Goal: Task Accomplishment & Management: Manage account settings

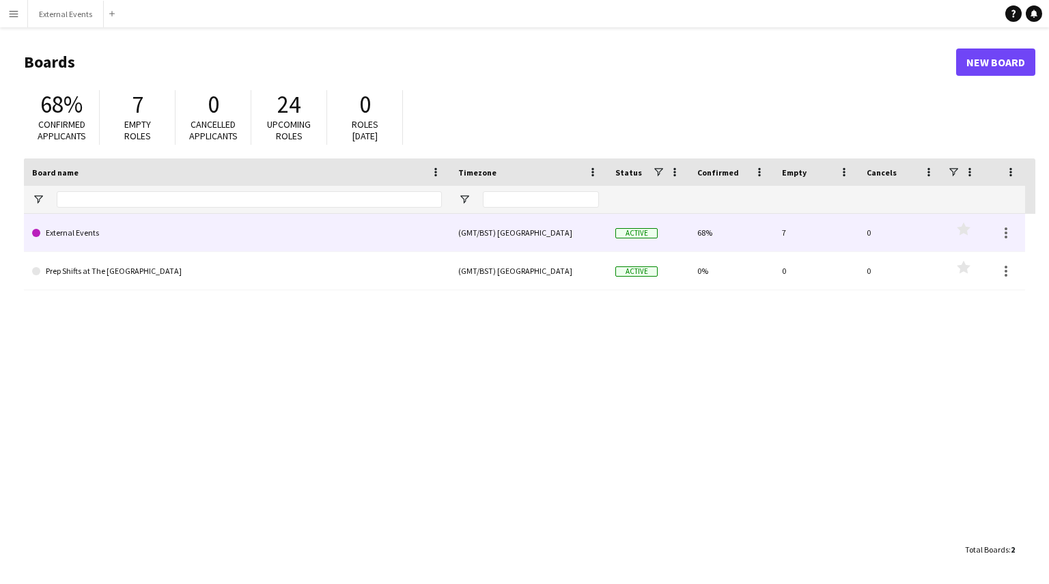
click at [306, 247] on link "External Events" at bounding box center [237, 233] width 410 height 38
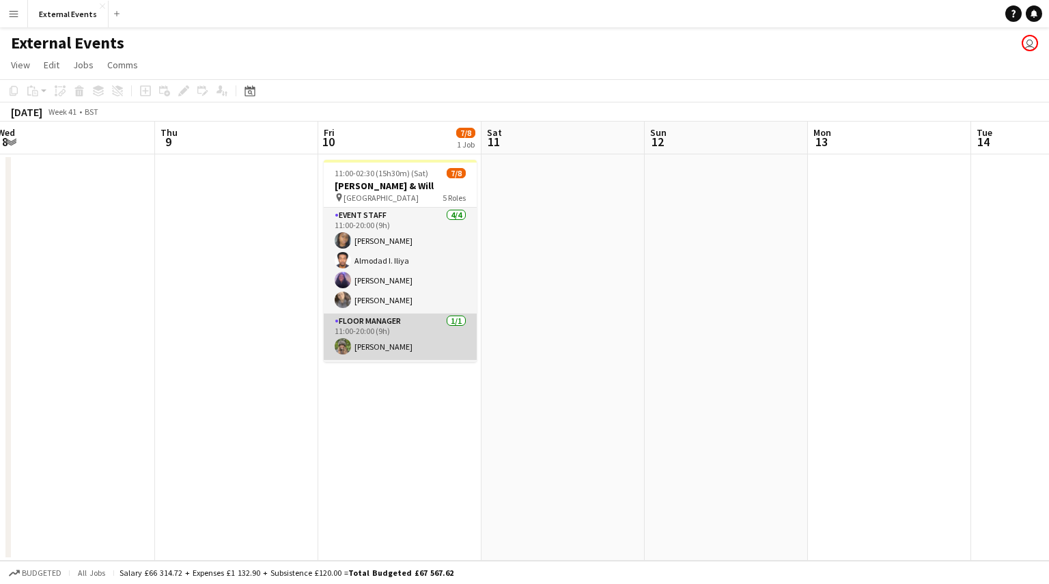
scroll to position [141, 0]
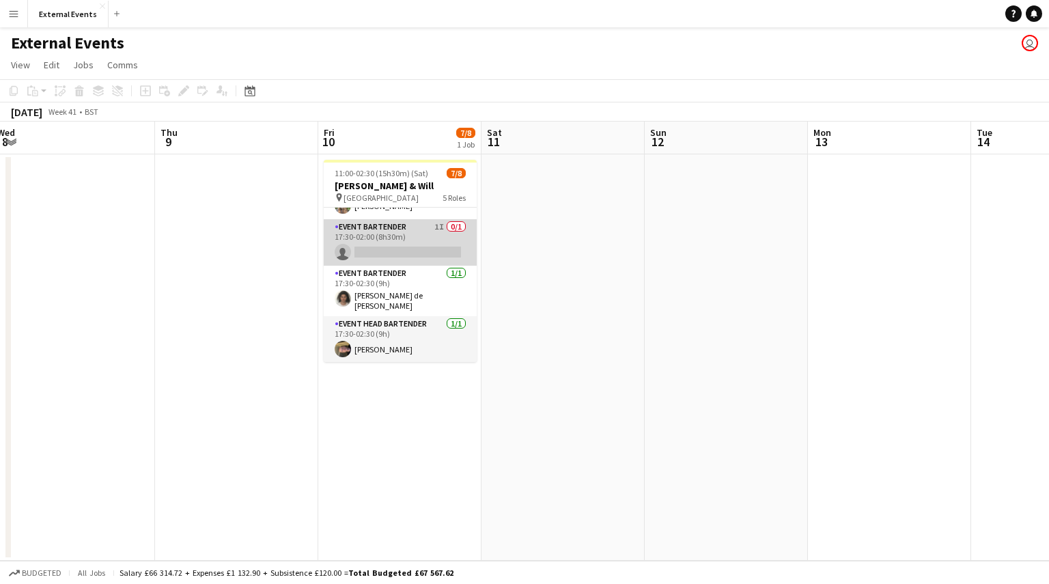
click at [413, 239] on app-card-role "Event bartender 1I 0/1 17:30-02:00 (8h30m) single-neutral-actions" at bounding box center [400, 242] width 153 height 46
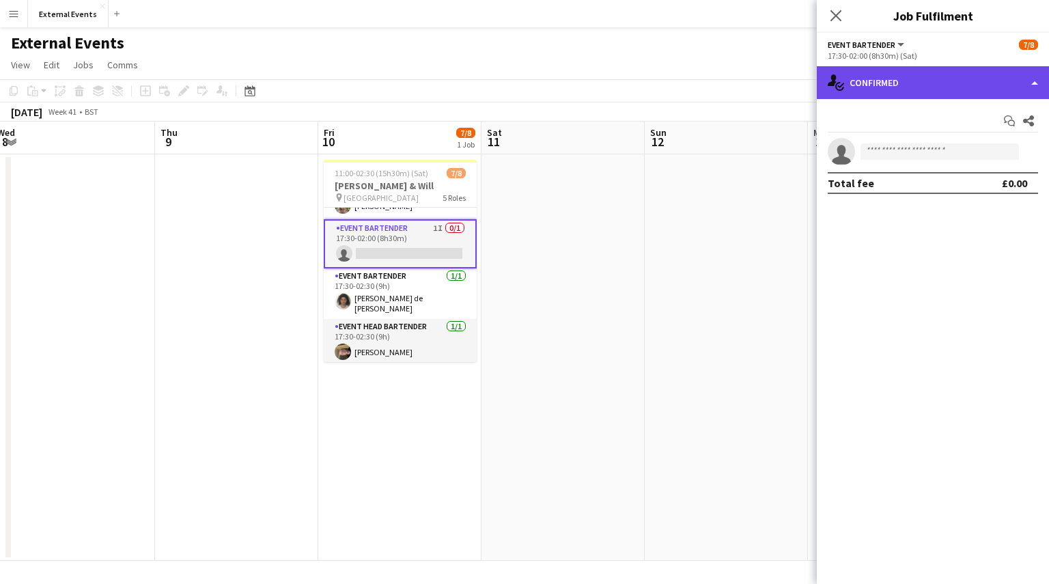
click at [1018, 88] on div "single-neutral-actions-check-2 Confirmed" at bounding box center [933, 82] width 232 height 33
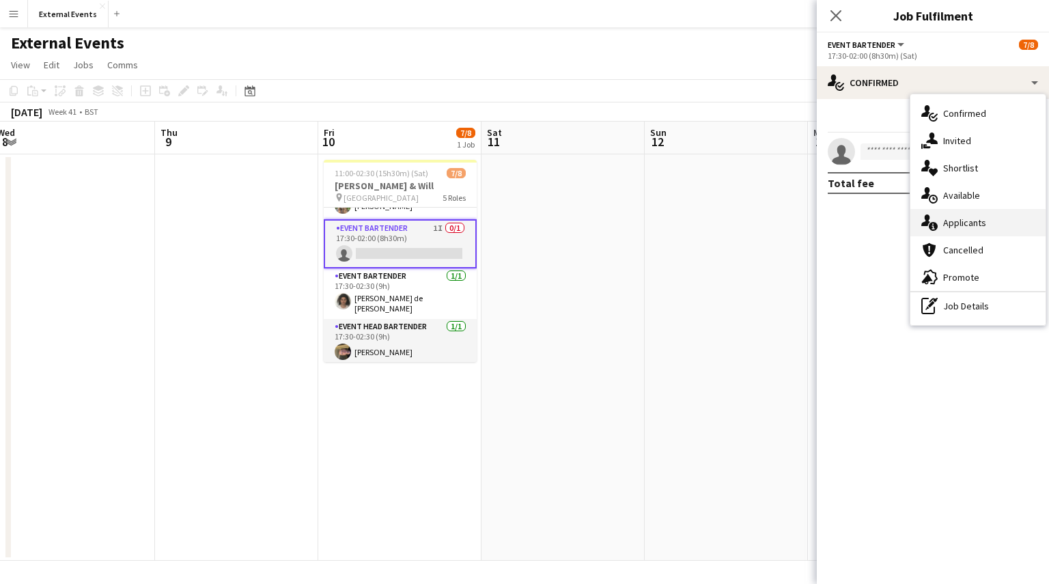
click at [1011, 226] on div "single-neutral-actions-information Applicants" at bounding box center [977, 222] width 135 height 27
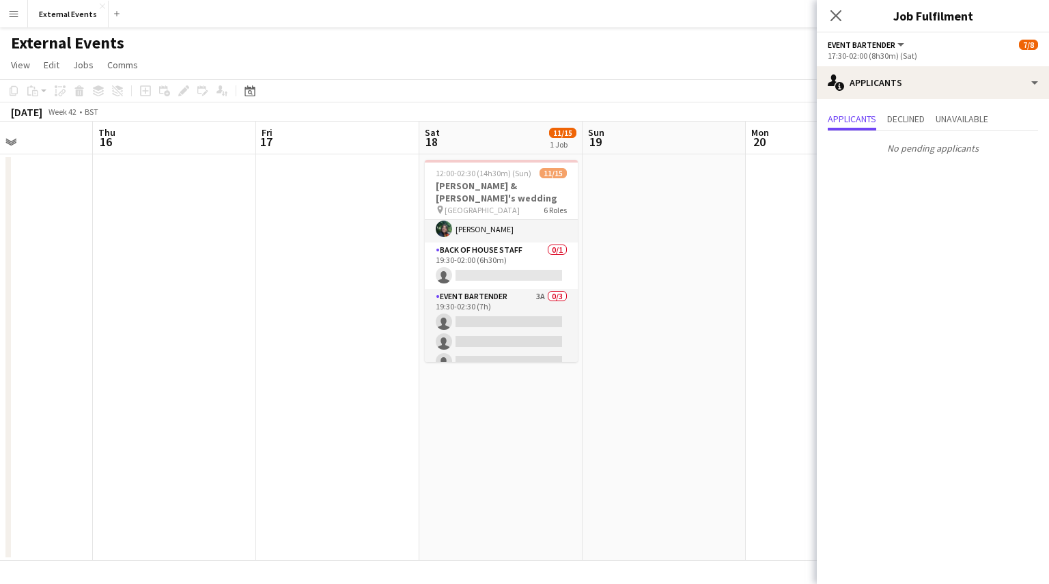
scroll to position [306, 0]
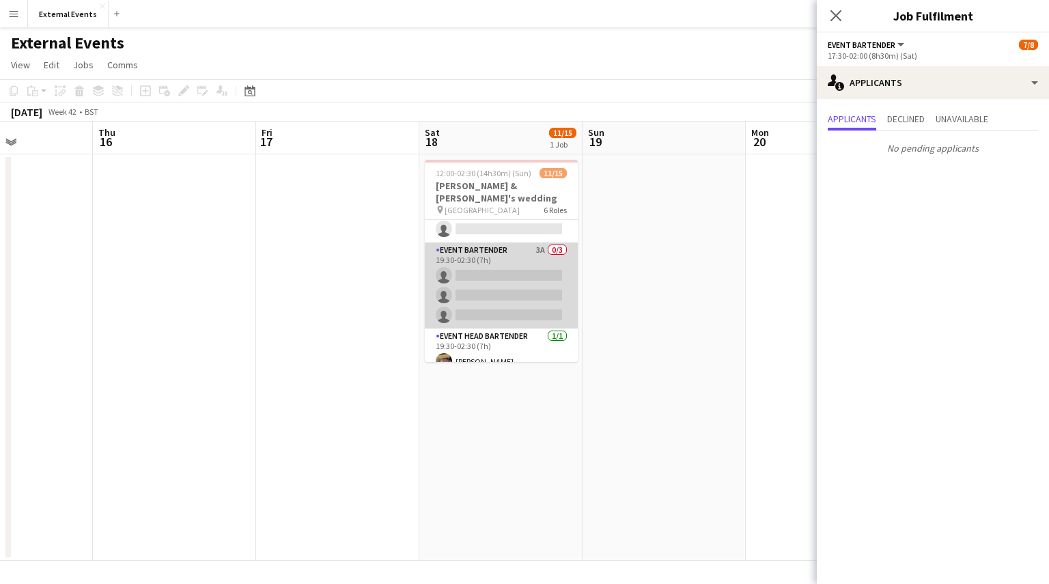
click at [522, 268] on app-card-role "Event bartender 3A 0/3 19:30-02:30 (7h) single-neutral-actions single-neutral-a…" at bounding box center [501, 285] width 153 height 86
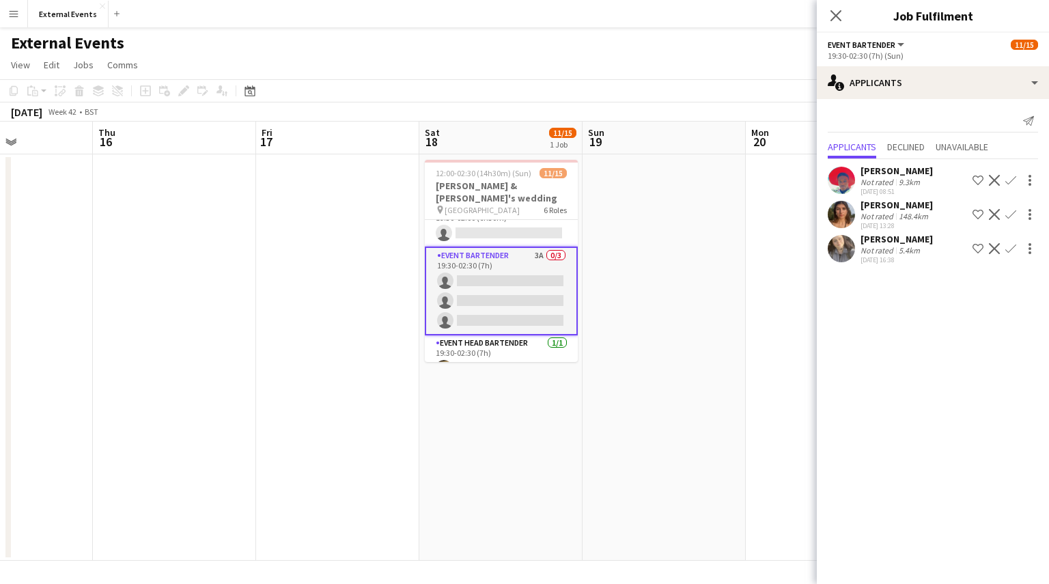
scroll to position [309, 0]
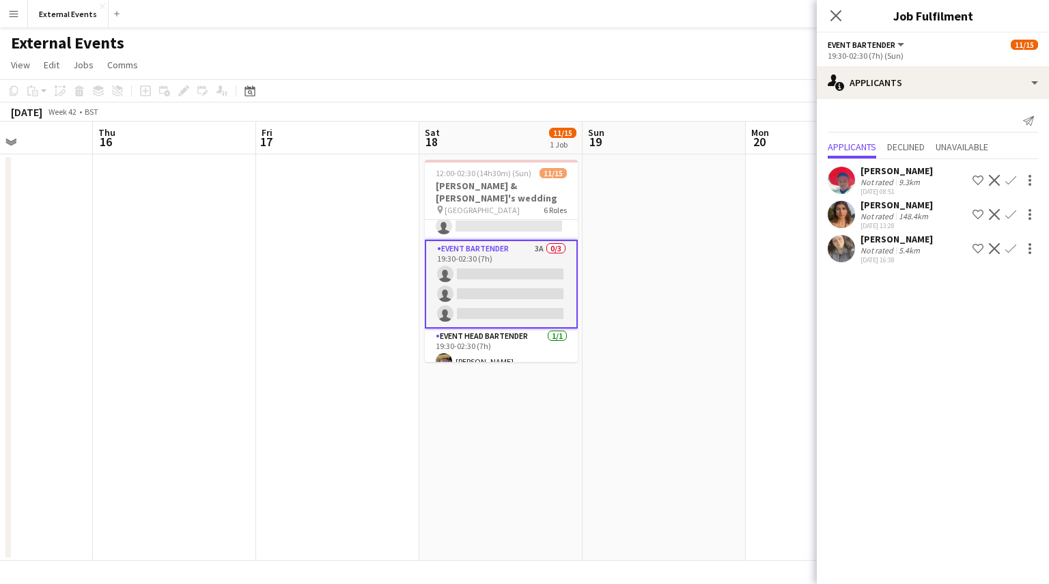
click at [1008, 216] on app-icon "Confirm" at bounding box center [1010, 214] width 11 height 11
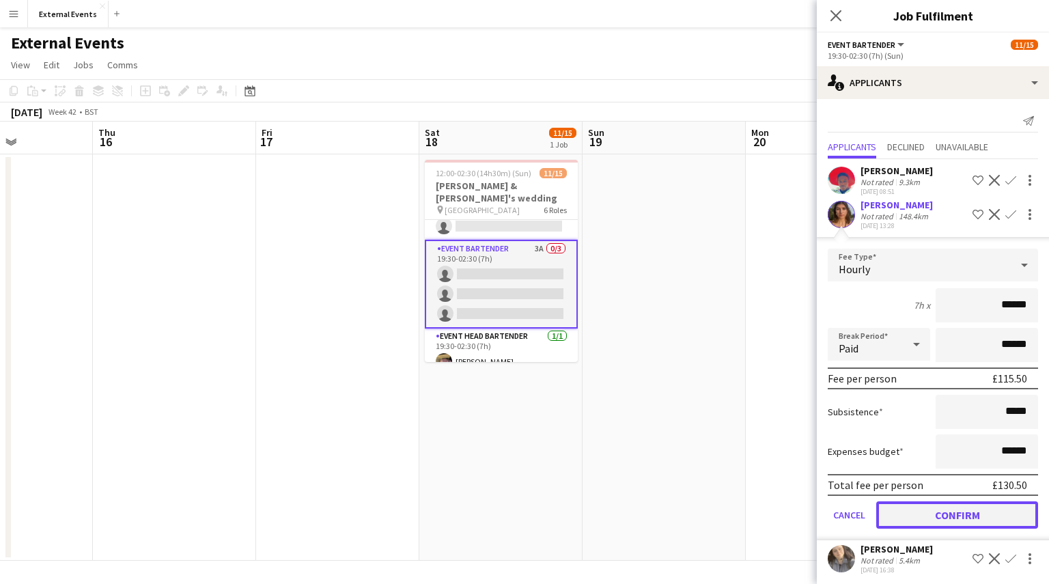
click at [985, 506] on button "Confirm" at bounding box center [957, 514] width 162 height 27
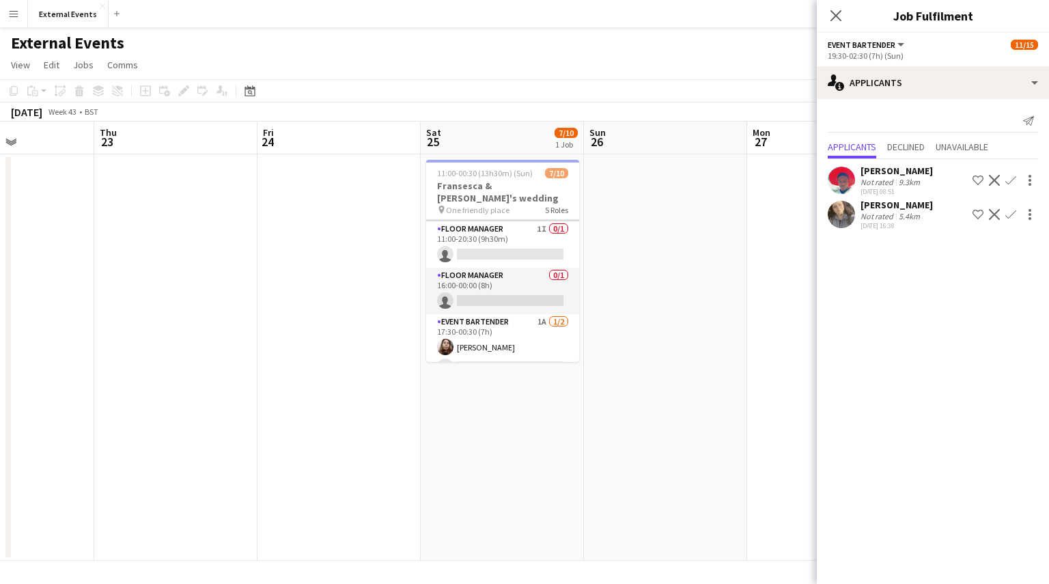
scroll to position [126, 0]
click at [496, 228] on app-card-role "Floor manager 1I 0/1 11:00-20:30 (9h30m) single-neutral-actions" at bounding box center [502, 243] width 153 height 46
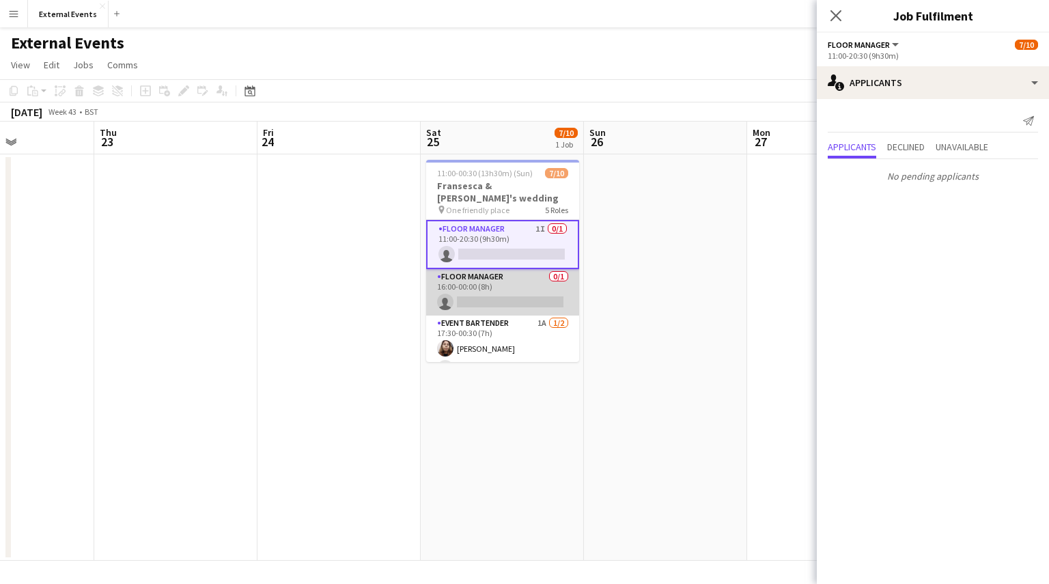
click at [505, 281] on app-card-role "Floor manager 0/1 16:00-00:00 (8h) single-neutral-actions" at bounding box center [502, 292] width 153 height 46
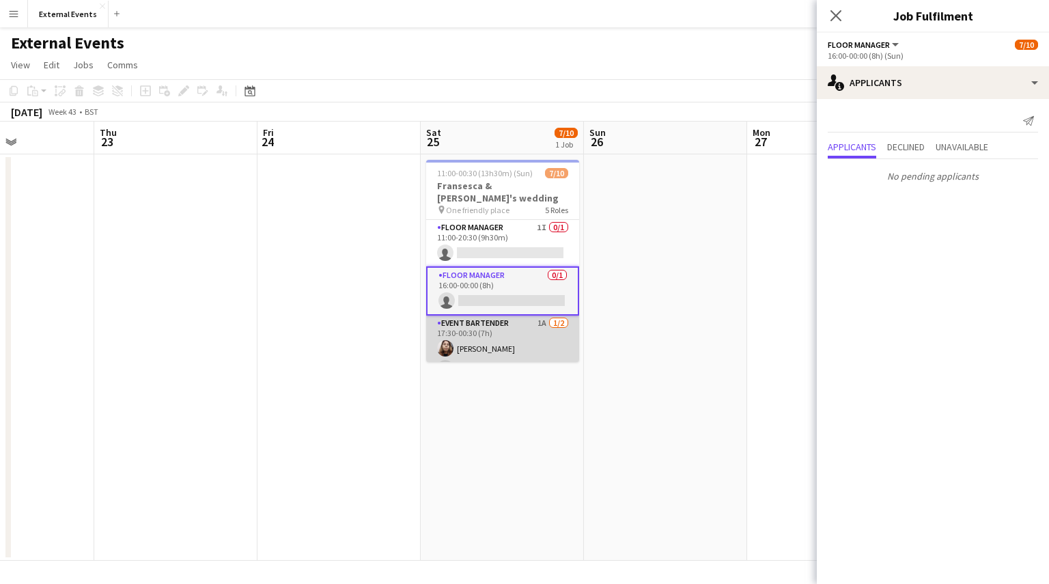
click at [507, 338] on app-card-role "Event bartender 1A [DATE] 17:30-00:30 (7h) [PERSON_NAME] single-neutral-actions" at bounding box center [502, 349] width 153 height 66
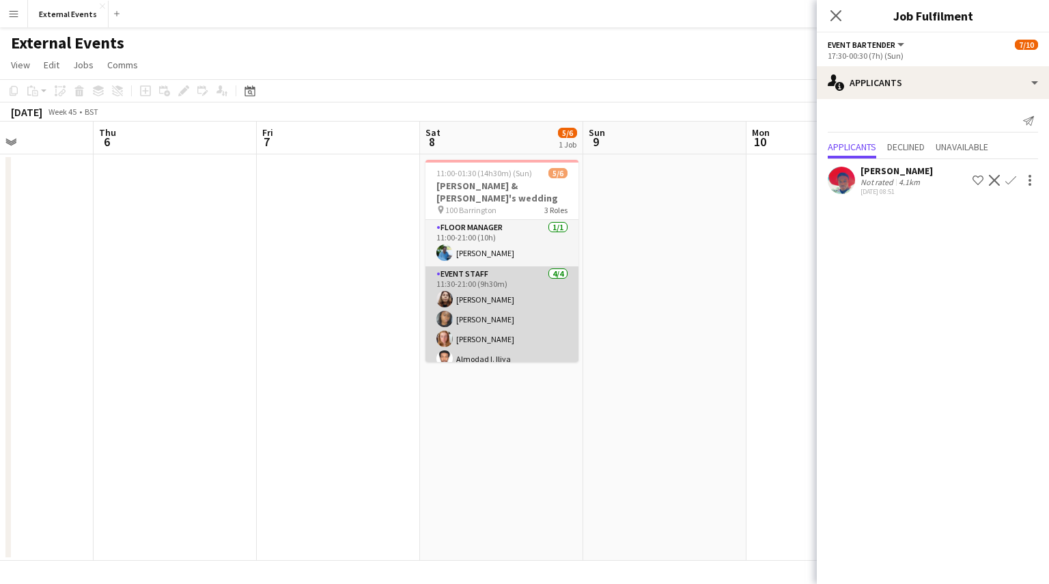
scroll to position [44, 0]
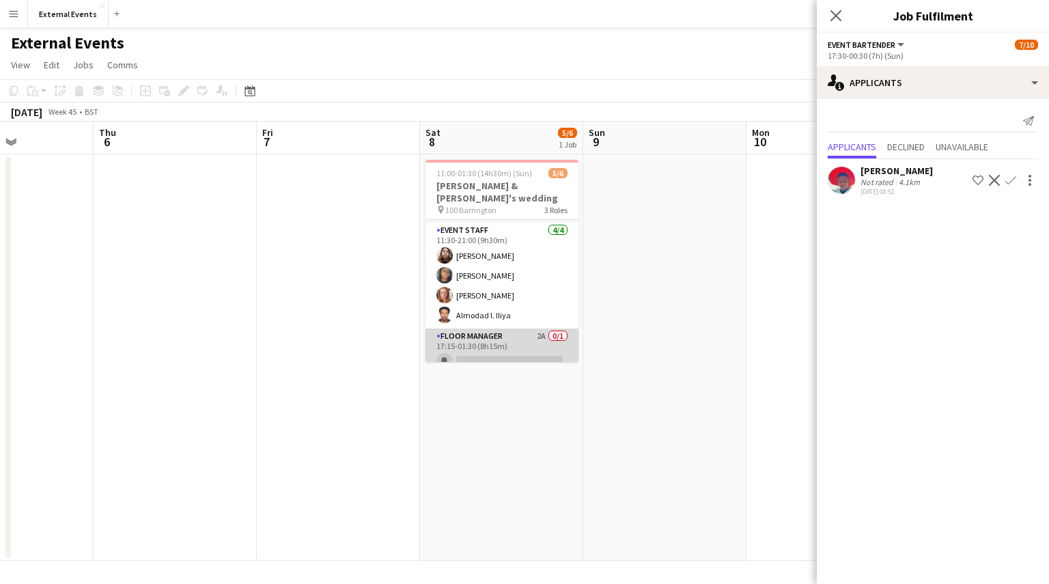
click at [498, 344] on app-card-role "Floor manager 2A 0/1 17:15-01:30 (8h15m) single-neutral-actions" at bounding box center [502, 352] width 153 height 46
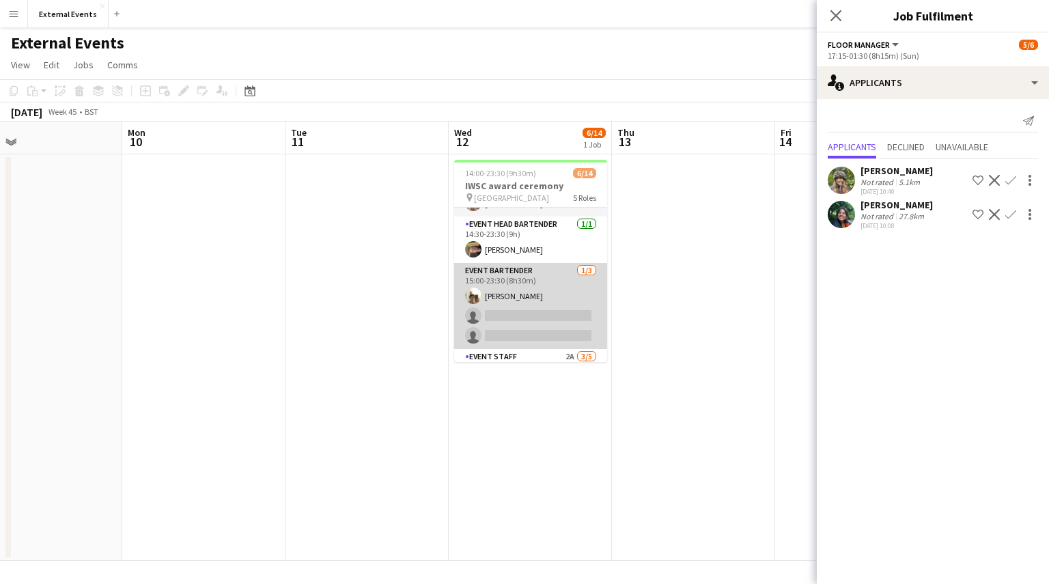
scroll to position [55, 0]
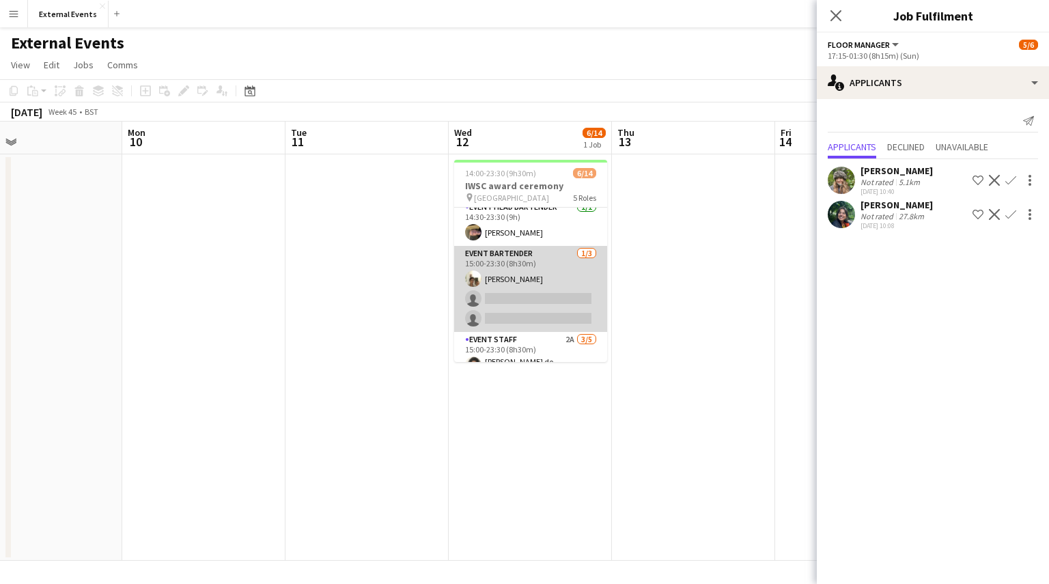
click at [525, 307] on app-card-role "Event bartender [DATE] 15:00-23:30 (8h30m) [PERSON_NAME] single-neutral-actions…" at bounding box center [530, 289] width 153 height 86
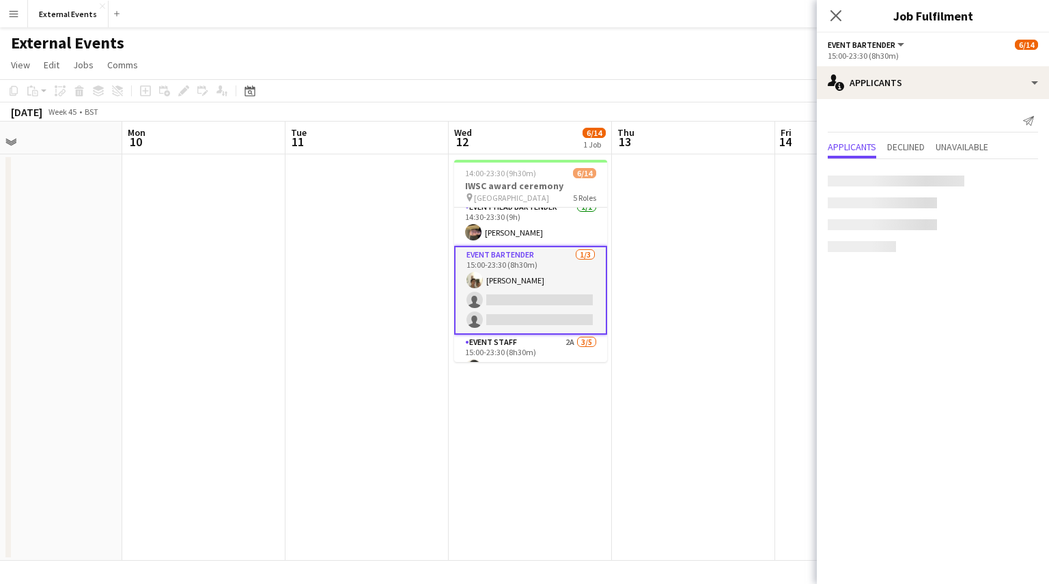
scroll to position [44, 0]
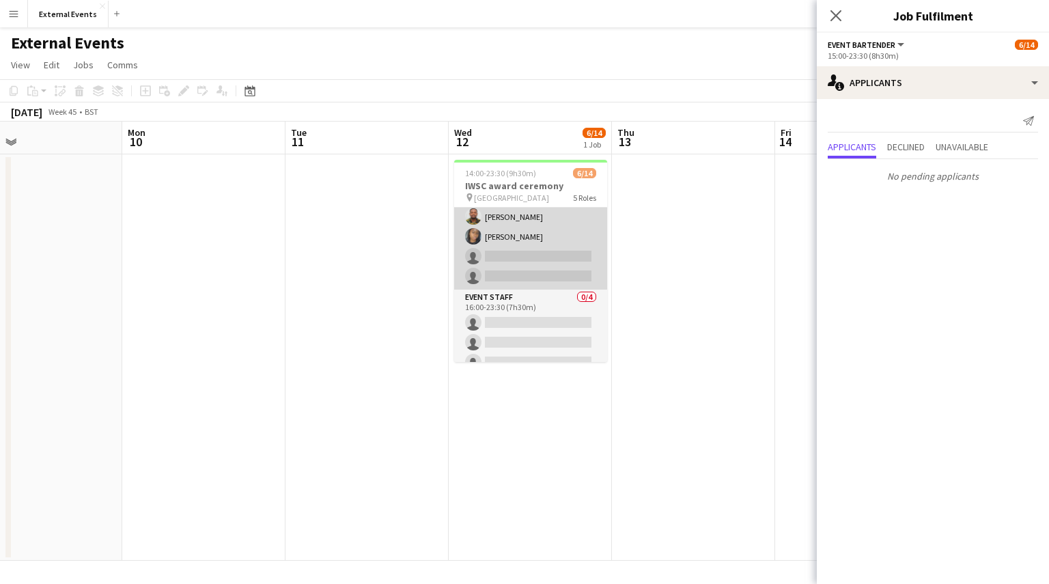
click at [543, 254] on app-card-role "Event staff 2A [DATE] 15:00-23:30 (8h30m) [PERSON_NAME] [PERSON_NAME] [PERSON_N…" at bounding box center [530, 225] width 153 height 130
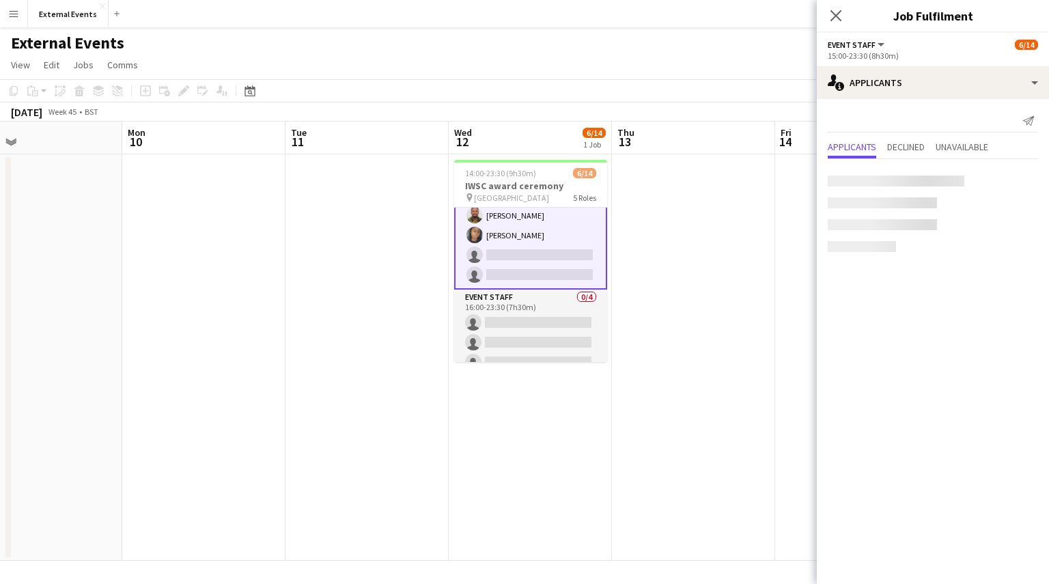
scroll to position [228, 0]
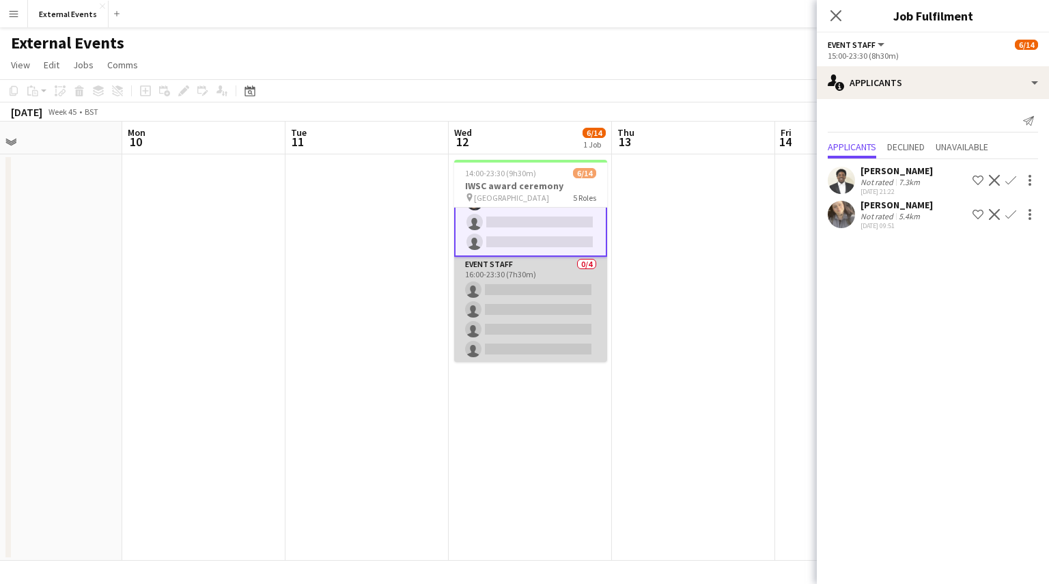
click at [529, 290] on app-card-role "Event staff 0/4 16:00-23:30 (7h30m) single-neutral-actions single-neutral-actio…" at bounding box center [530, 310] width 153 height 106
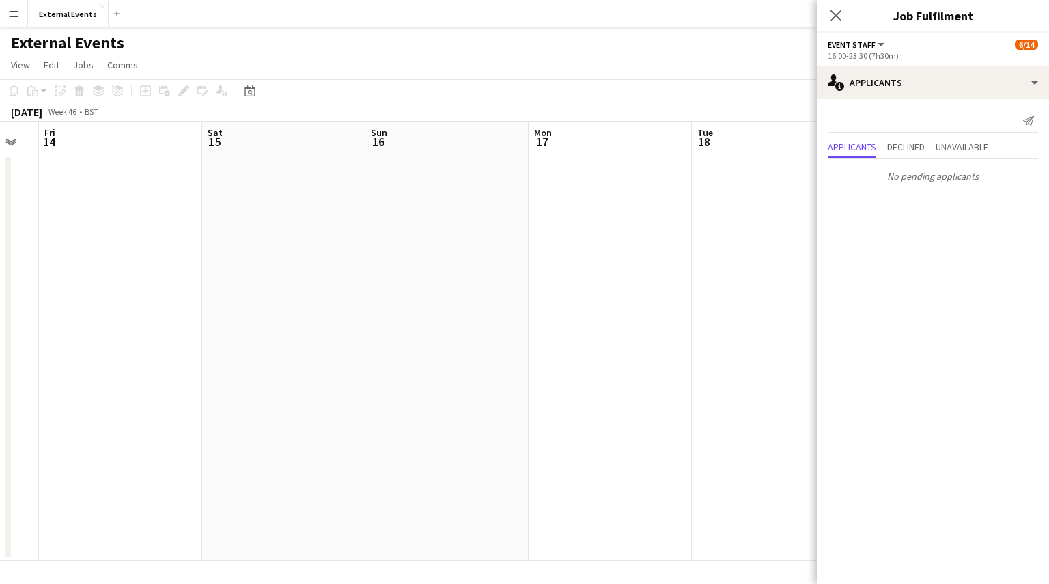
scroll to position [0, 492]
